Goal: Task Accomplishment & Management: Manage account settings

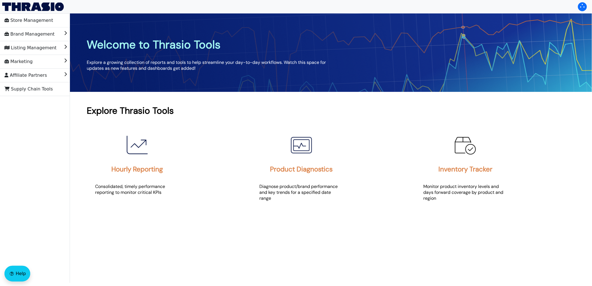
click at [47, 27] on li "drawer-list" at bounding box center [35, 27] width 70 height 0
click at [46, 30] on span "Brand Management" at bounding box center [29, 34] width 50 height 9
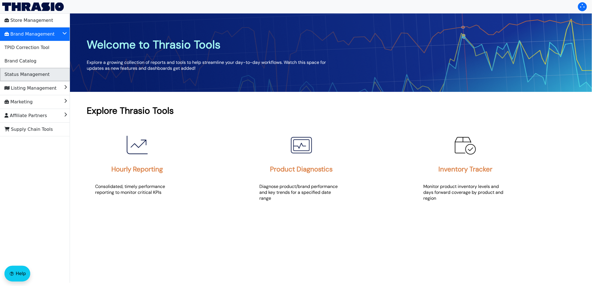
click at [37, 76] on span "Status Management" at bounding box center [26, 74] width 45 height 9
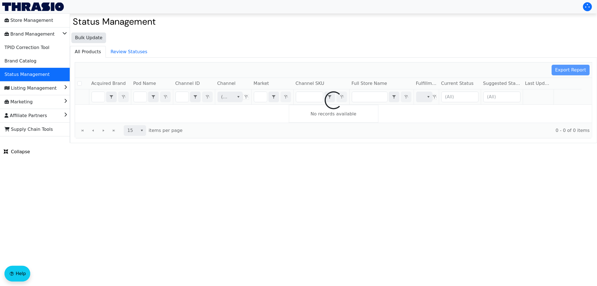
checkbox input "false"
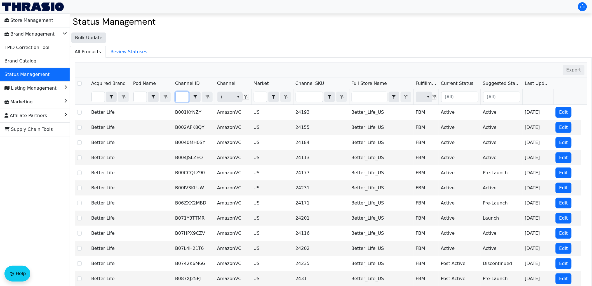
click at [181, 98] on input "Filter" at bounding box center [182, 97] width 13 height 10
type input "B0F7Z3CCML"
checkbox input "true"
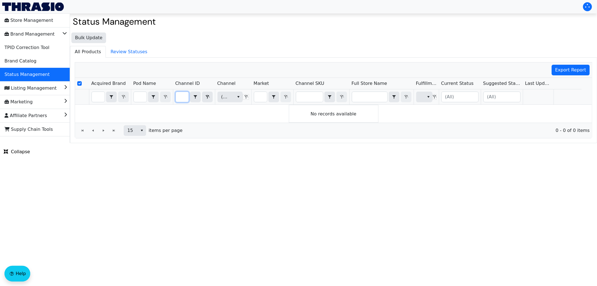
type input "B0F7Z3CCML"
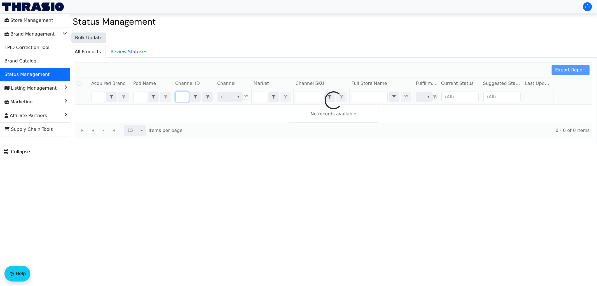
checkbox input "false"
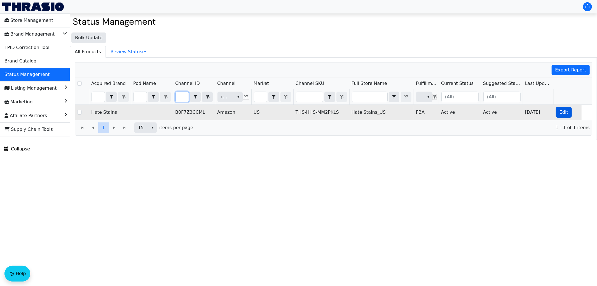
type input "B0F7Z3CCML"
click at [564, 114] on span "Edit" at bounding box center [563, 112] width 9 height 7
checkbox input "true"
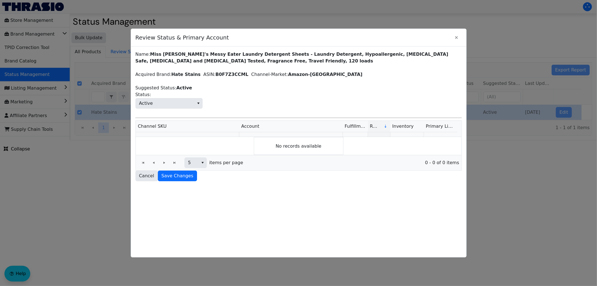
scroll to position [0, 0]
